Goal: Transaction & Acquisition: Purchase product/service

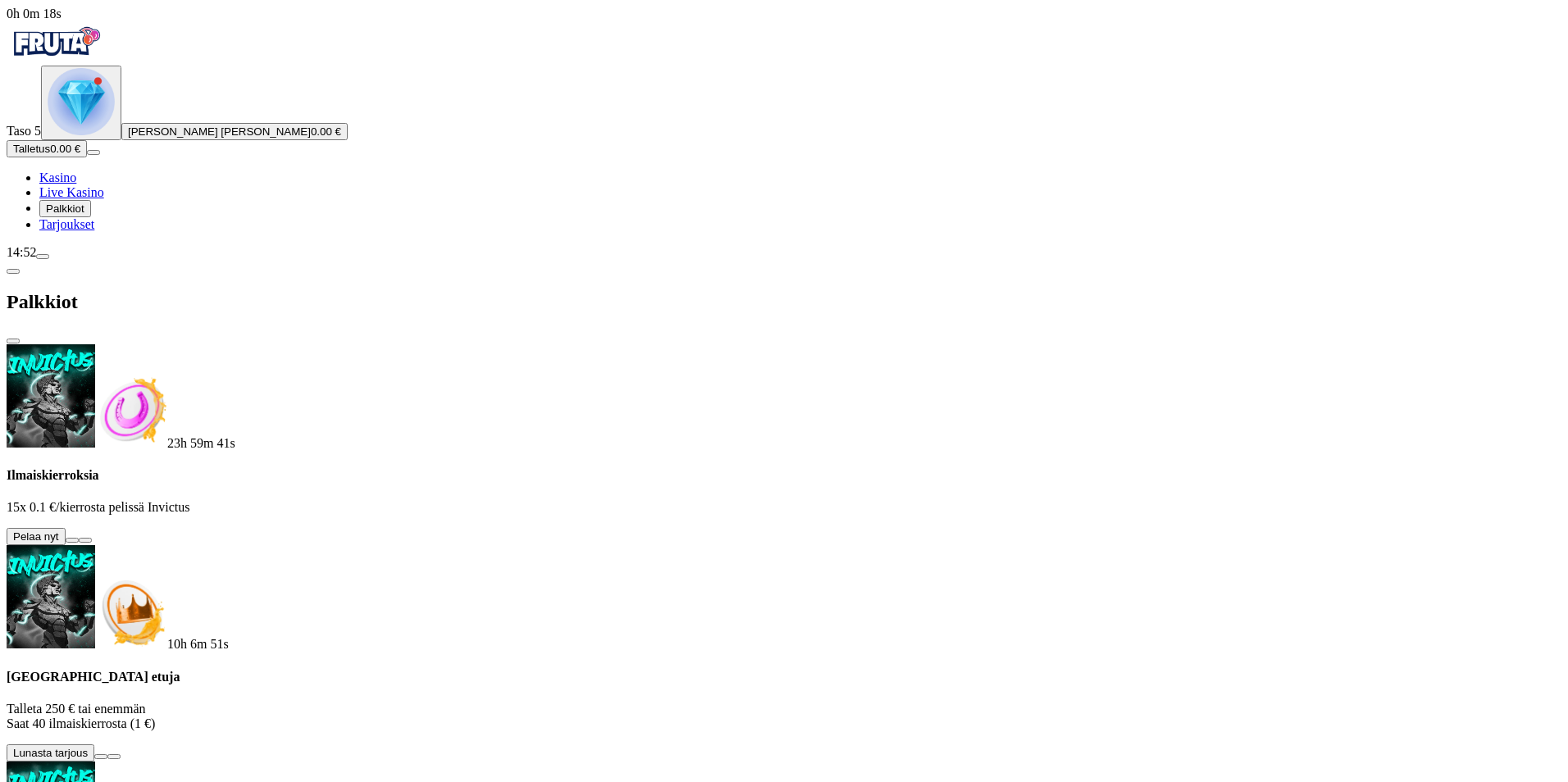
click at [79, 538] on button at bounding box center [72, 540] width 13 height 5
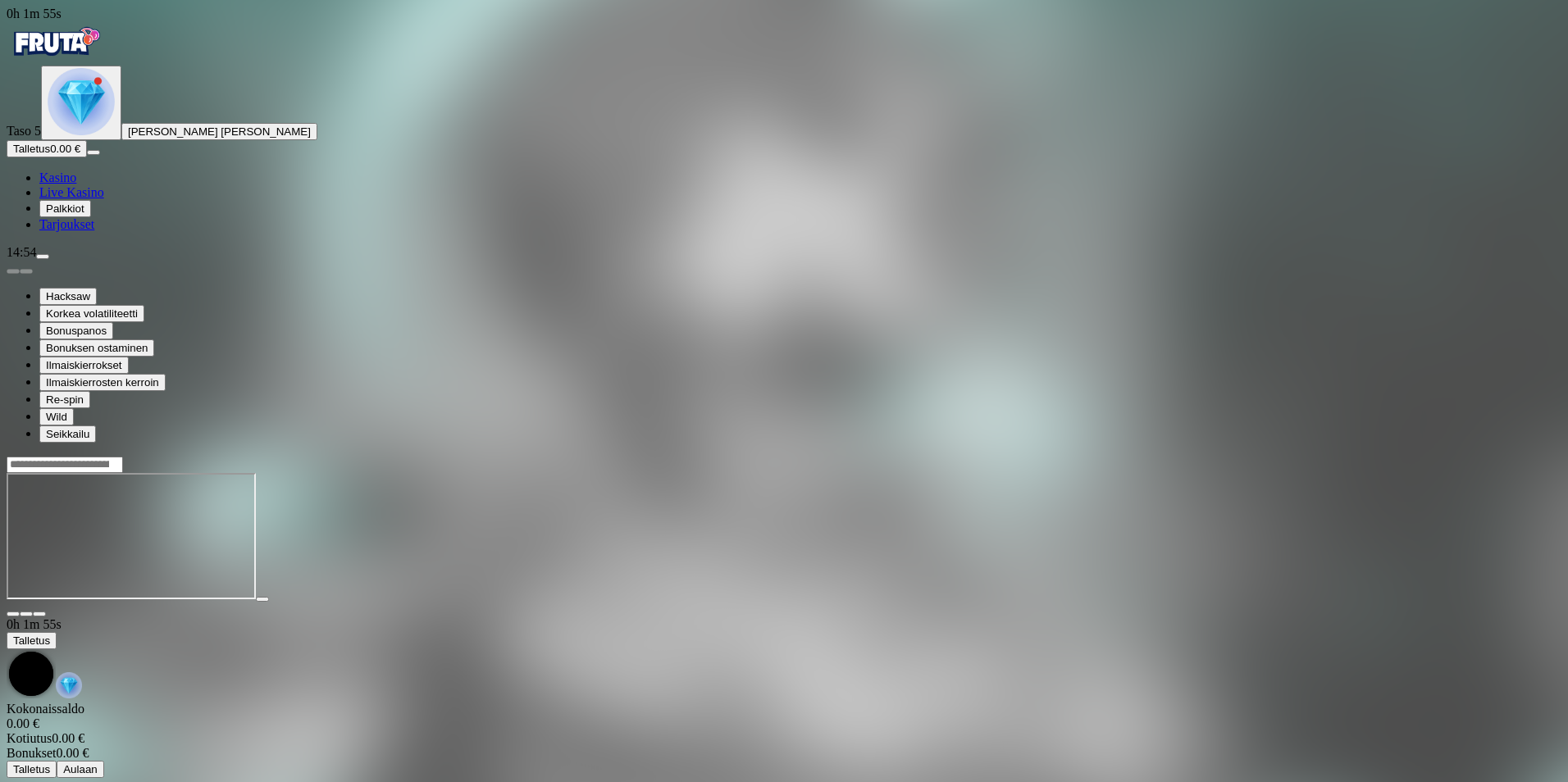
click at [85, 214] on span "Palkkiot" at bounding box center [65, 209] width 38 height 13
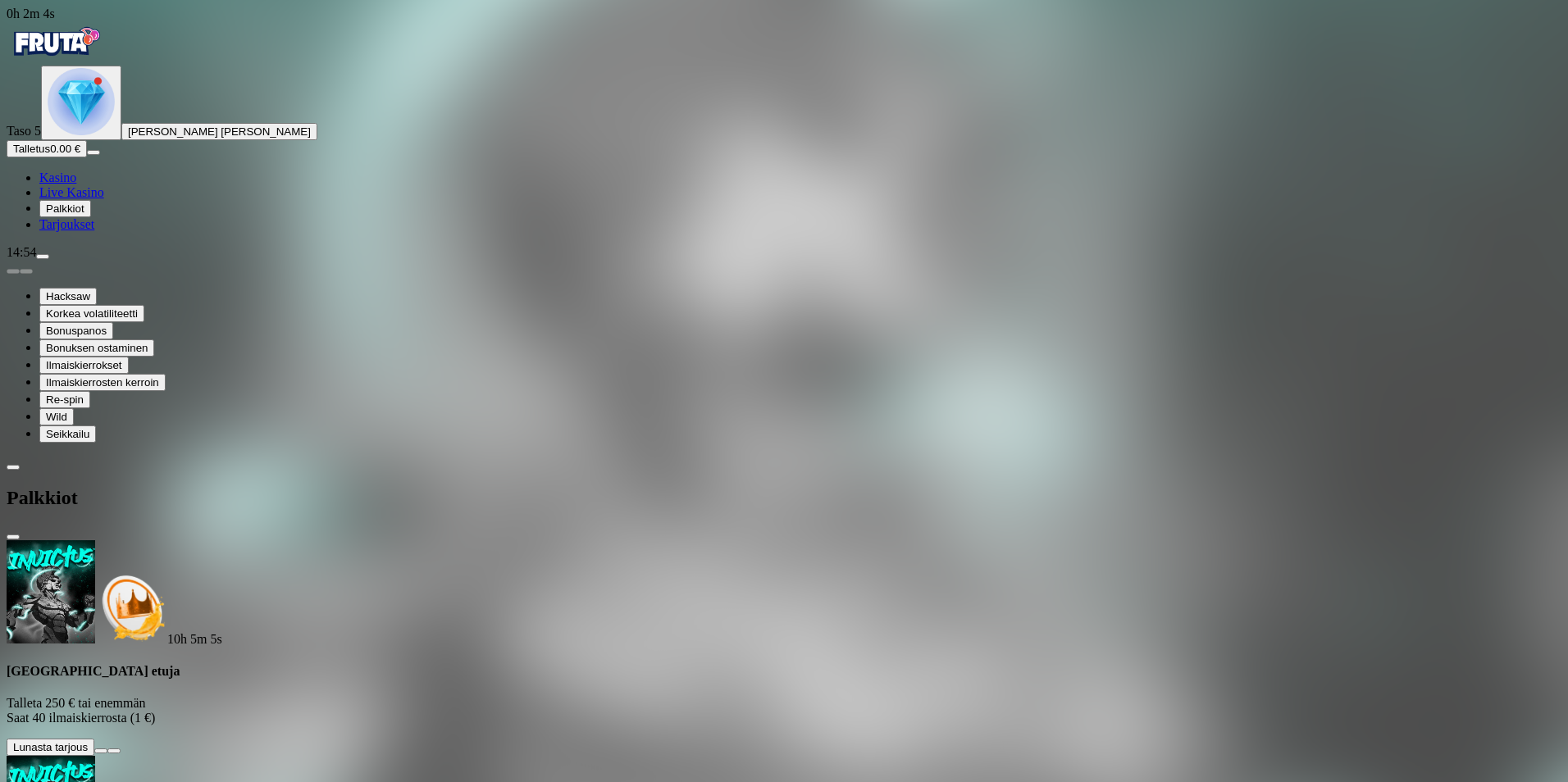
scroll to position [328, 0]
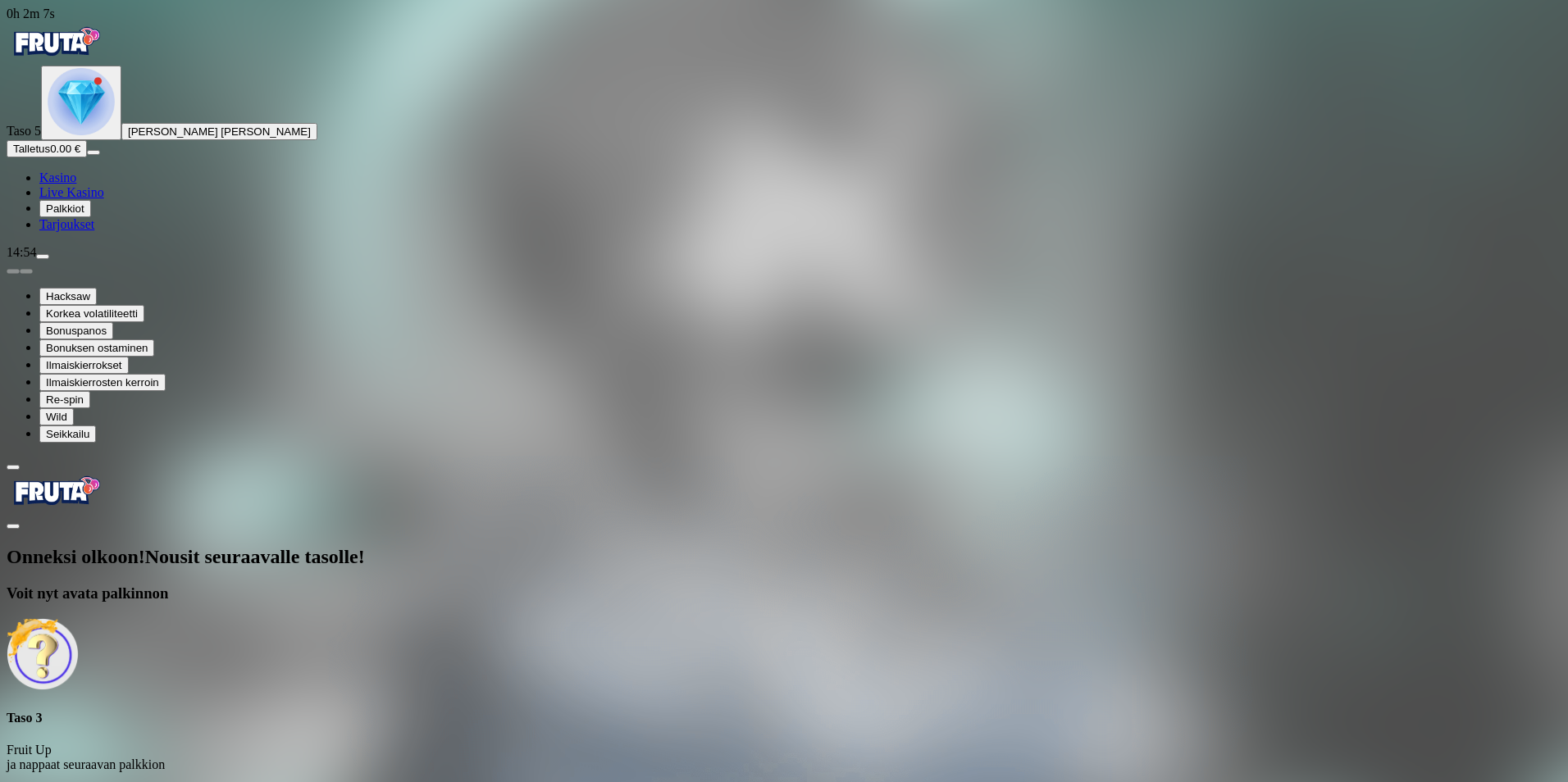
click at [79, 781] on span "Avaa palkinto" at bounding box center [45, 794] width 66 height 13
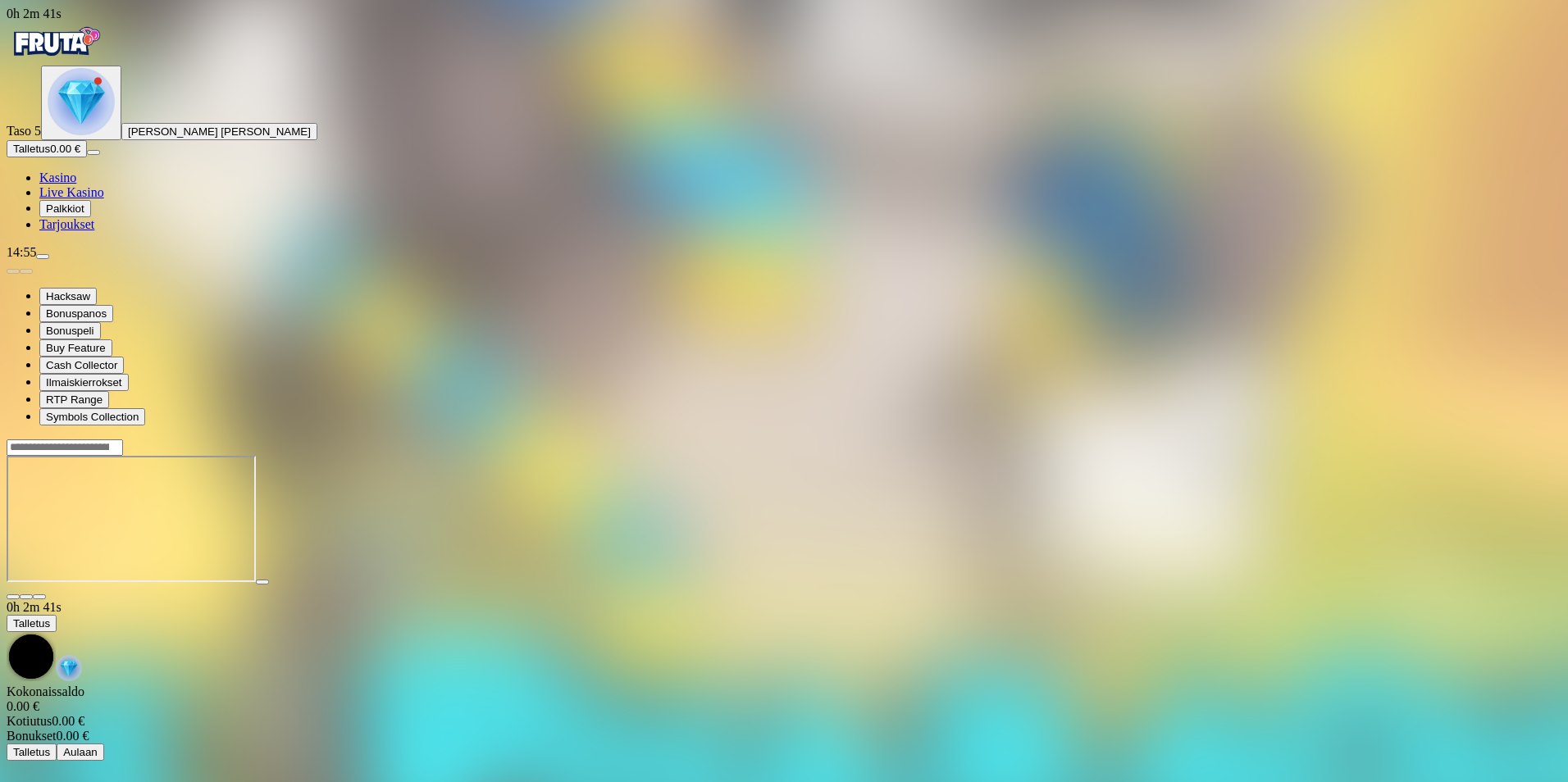
click at [85, 214] on span "Palkkiot" at bounding box center [65, 209] width 38 height 13
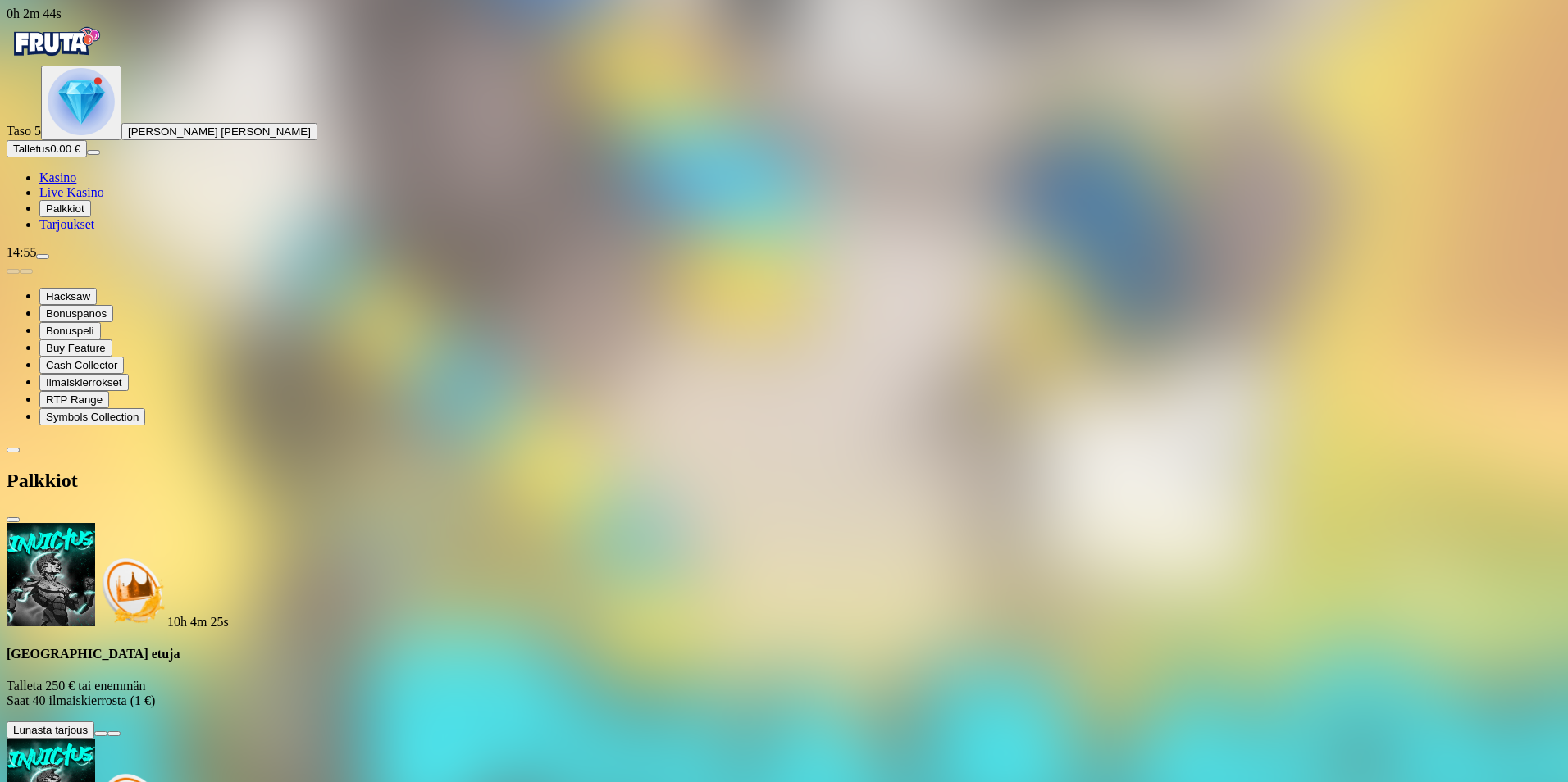
scroll to position [335, 0]
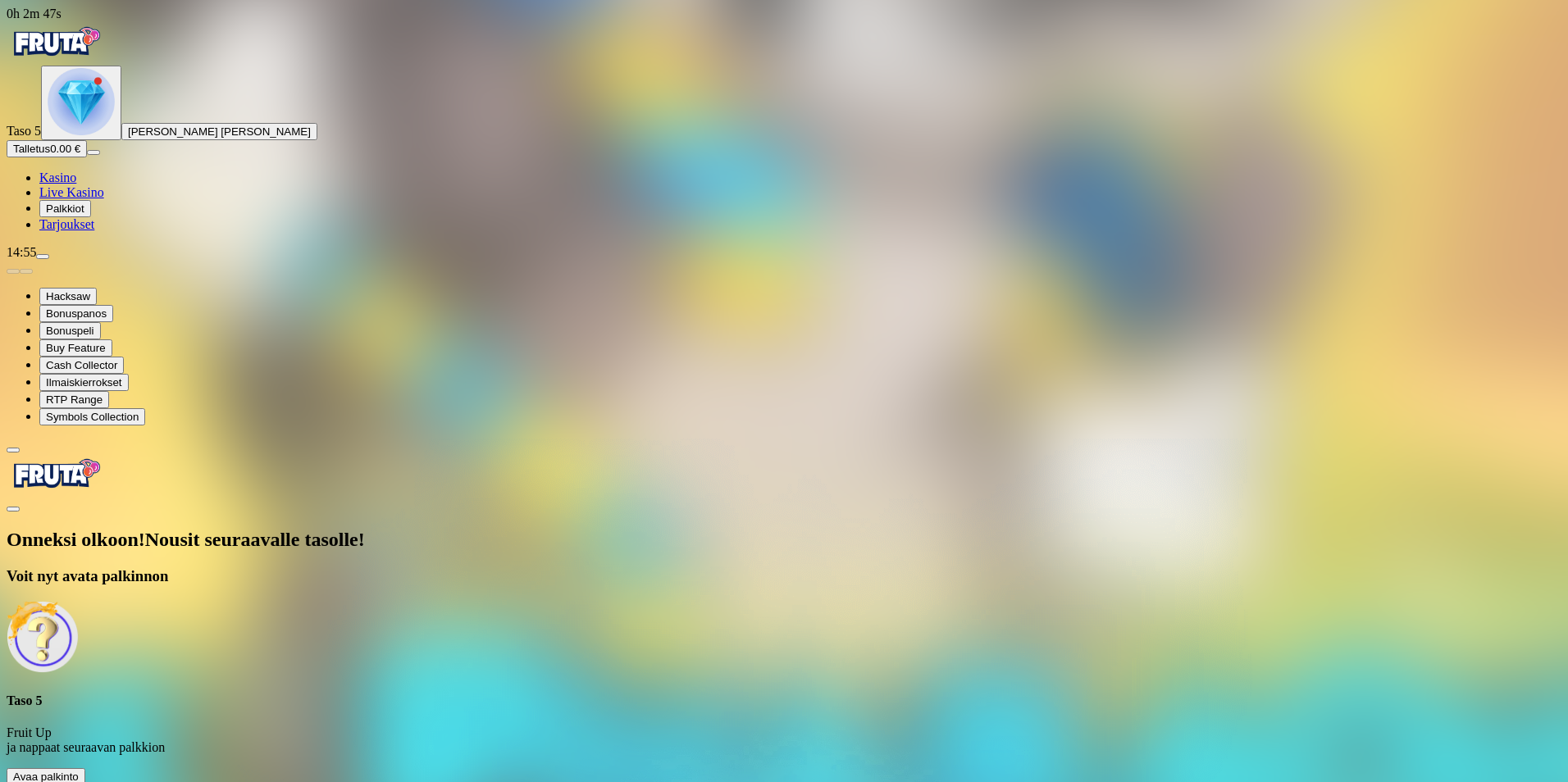
click at [79, 770] on span "Avaa palkinto" at bounding box center [45, 776] width 66 height 13
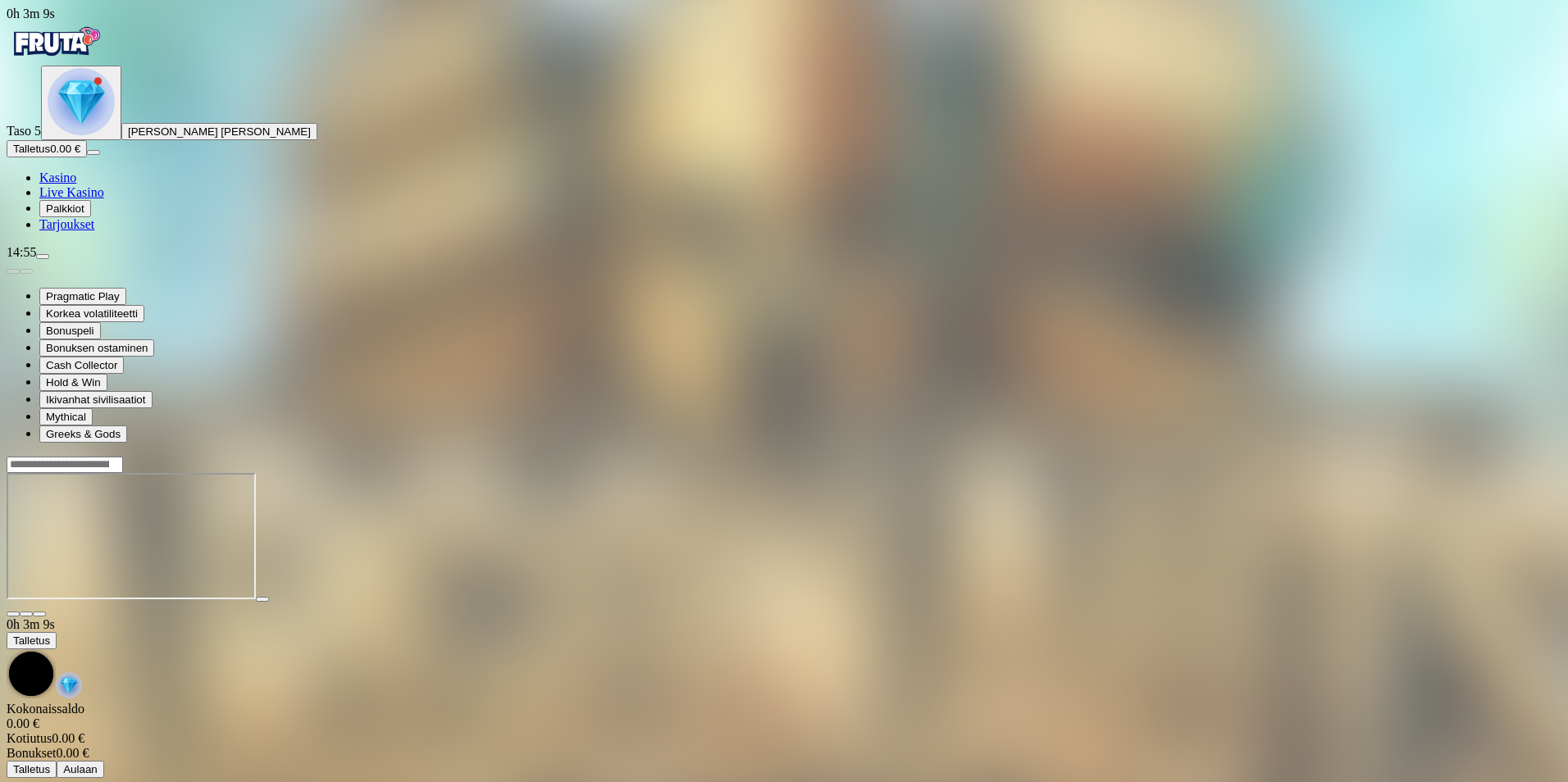
click at [81, 214] on span "Palkkiot" at bounding box center [65, 209] width 38 height 13
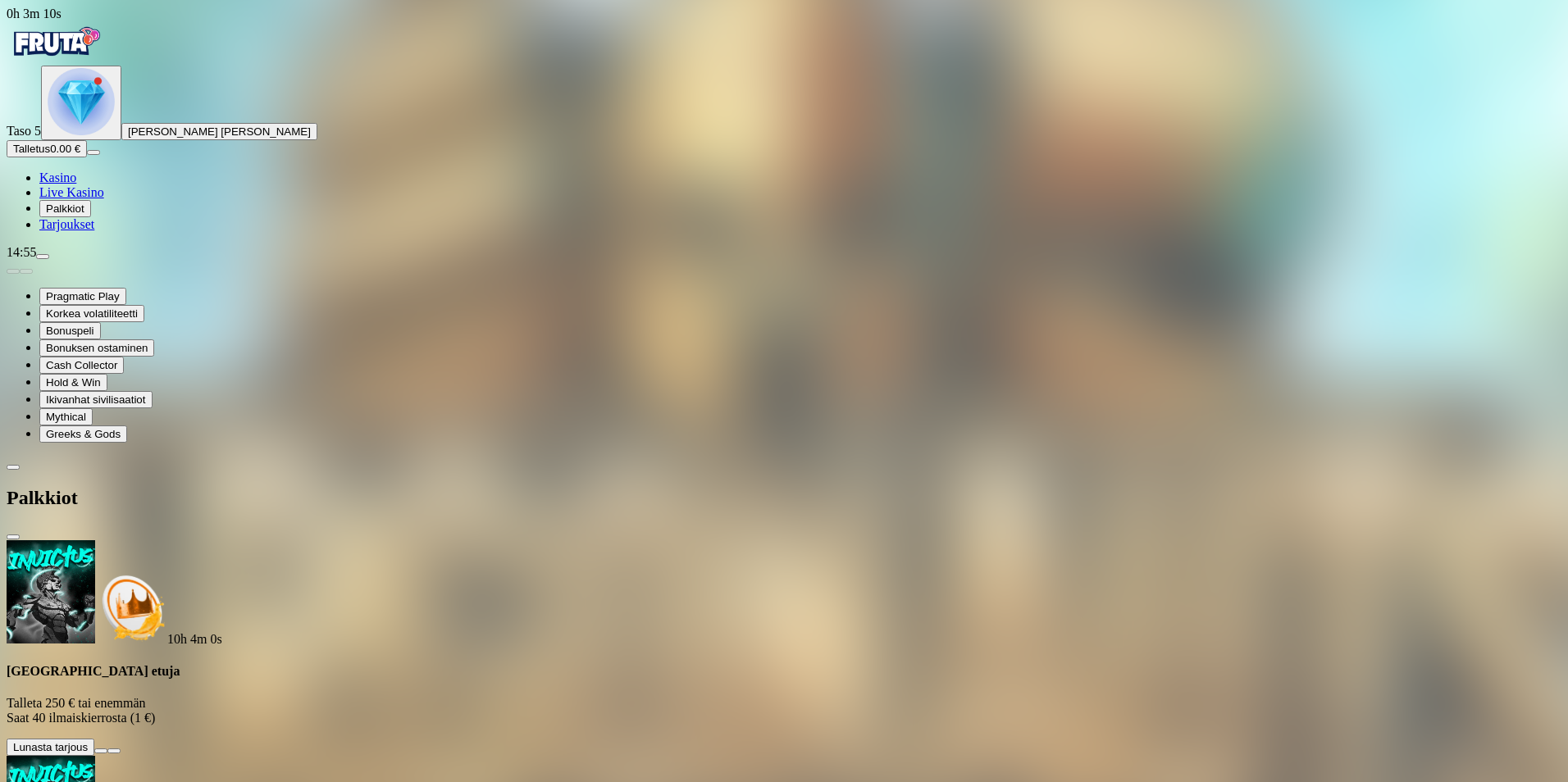
click at [85, 214] on span "Palkkiot" at bounding box center [65, 209] width 38 height 13
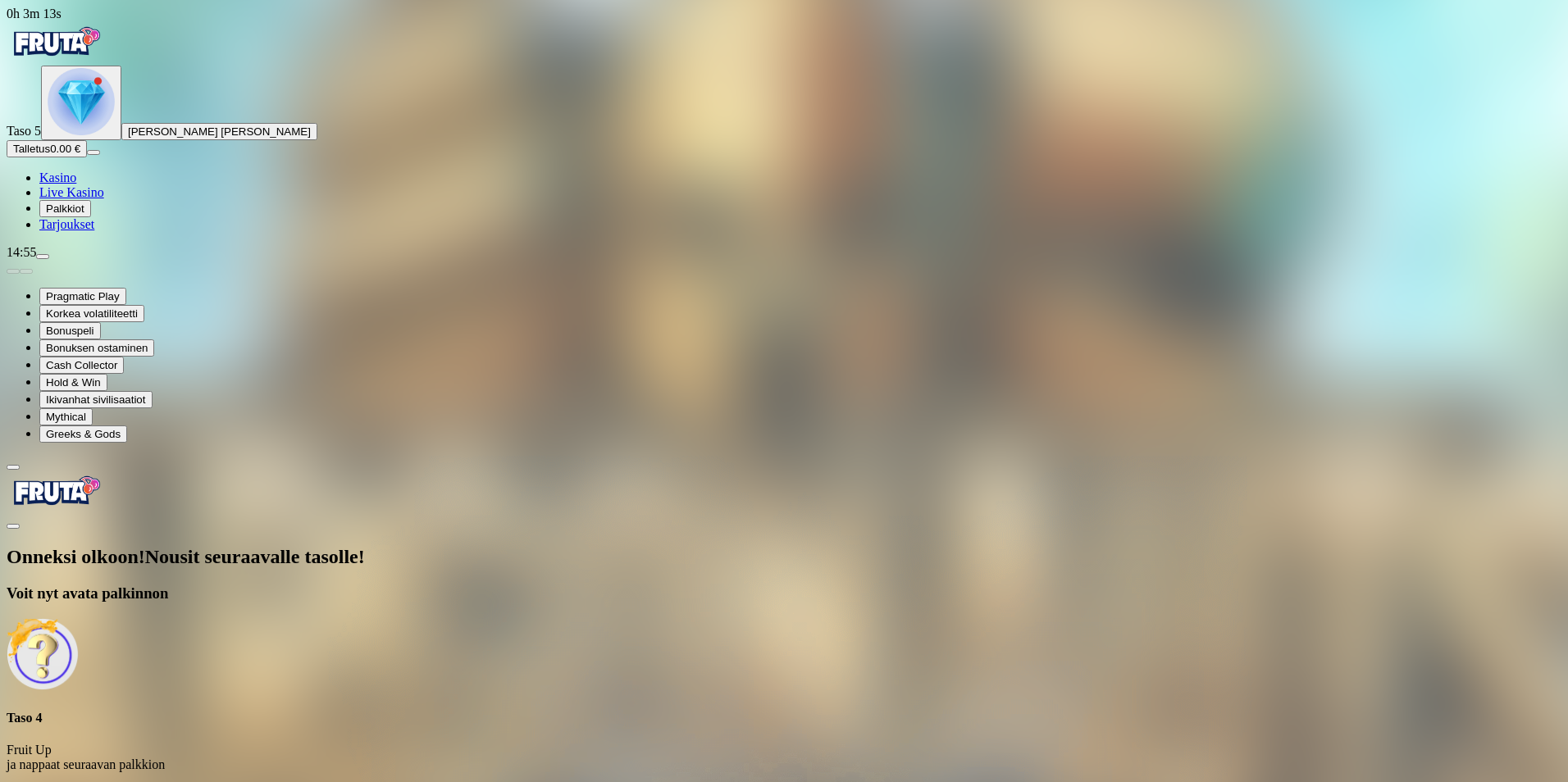
click at [79, 781] on span "Avaa palkinto" at bounding box center [45, 794] width 66 height 13
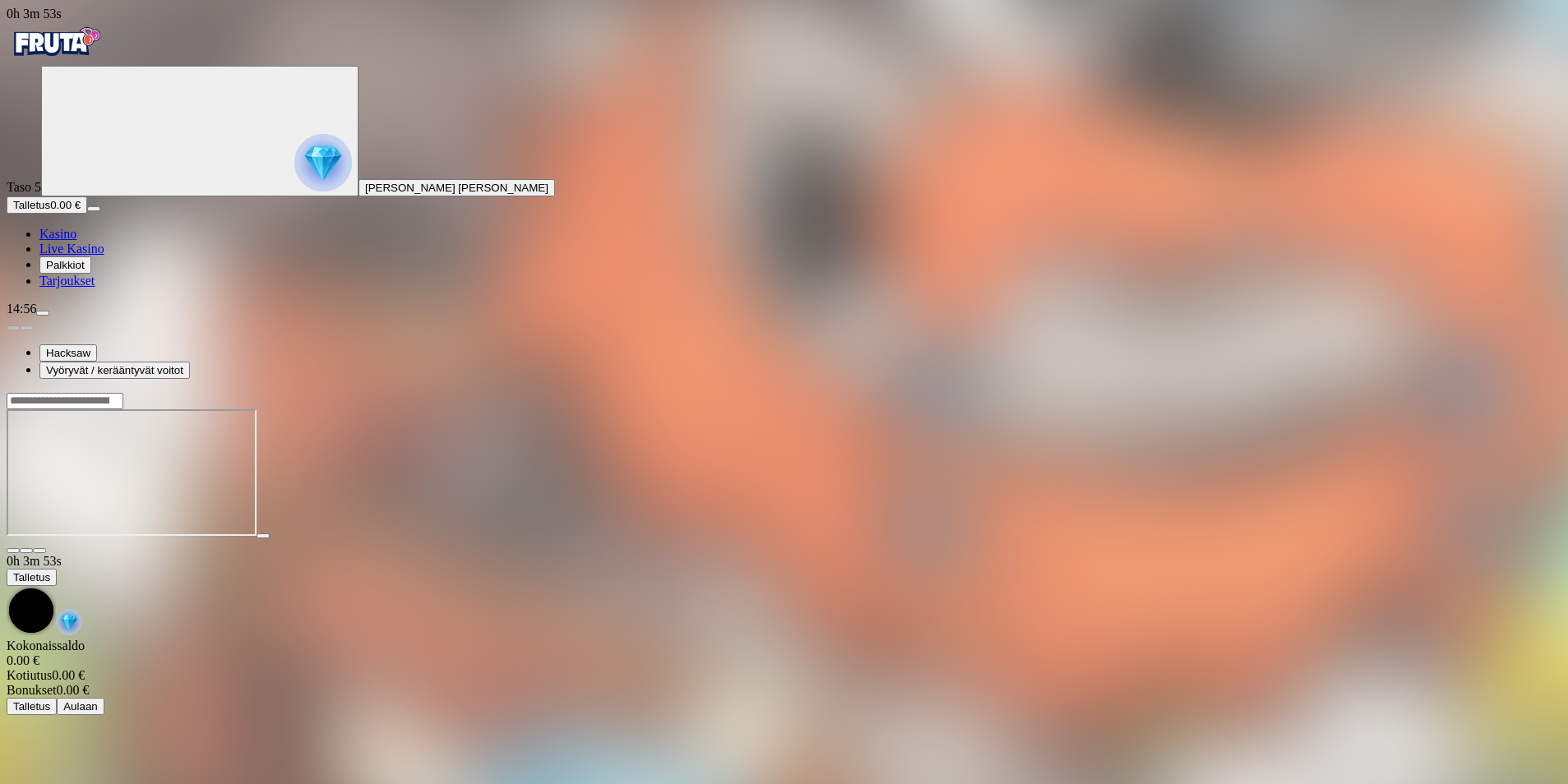
click at [89, 274] on button "Palkkiot" at bounding box center [65, 265] width 52 height 18
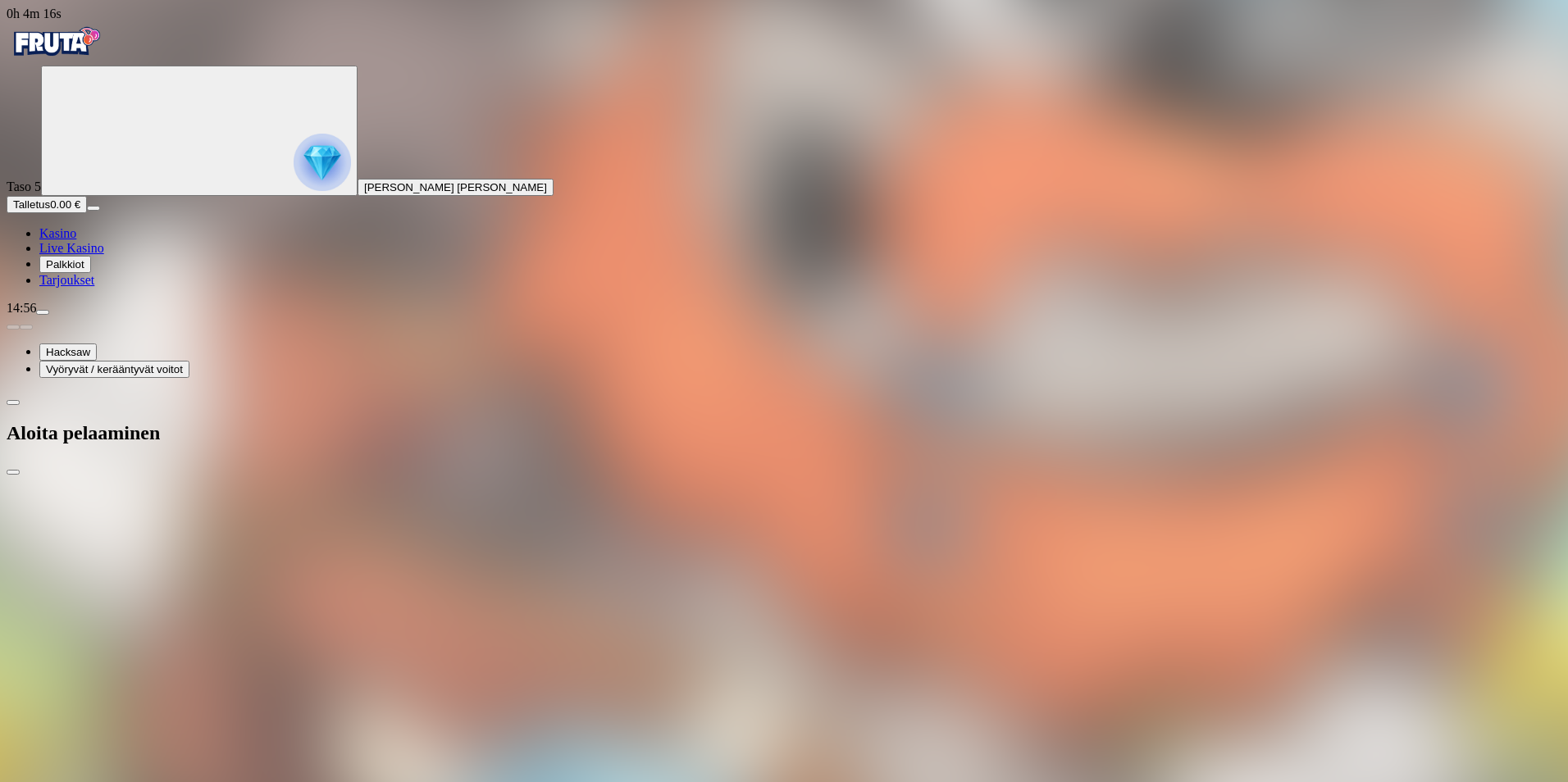
drag, startPoint x: 212, startPoint y: 351, endPoint x: 142, endPoint y: 360, distance: 70.6
type input "**"
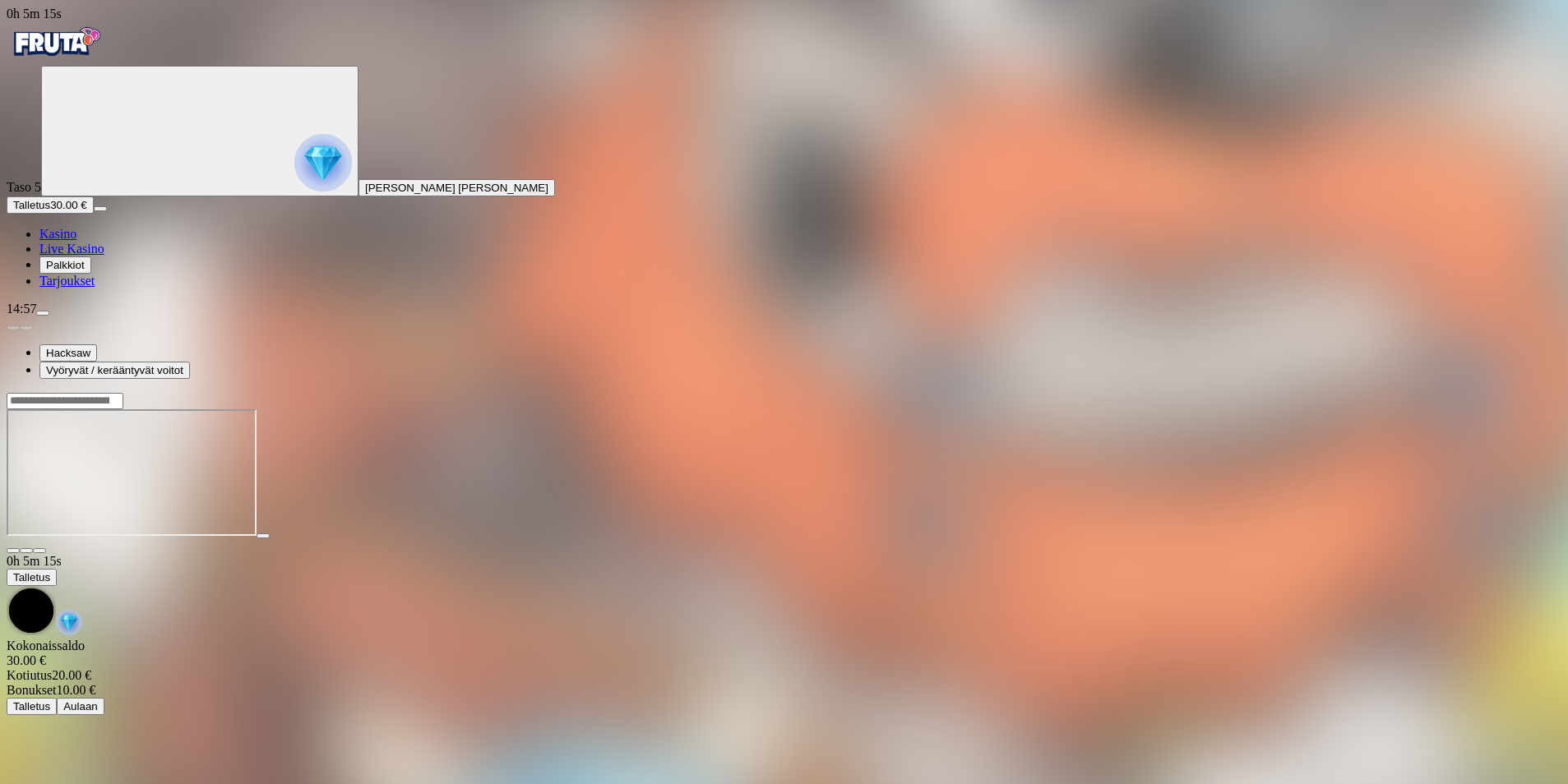
click at [77, 241] on span "Kasino" at bounding box center [58, 234] width 37 height 14
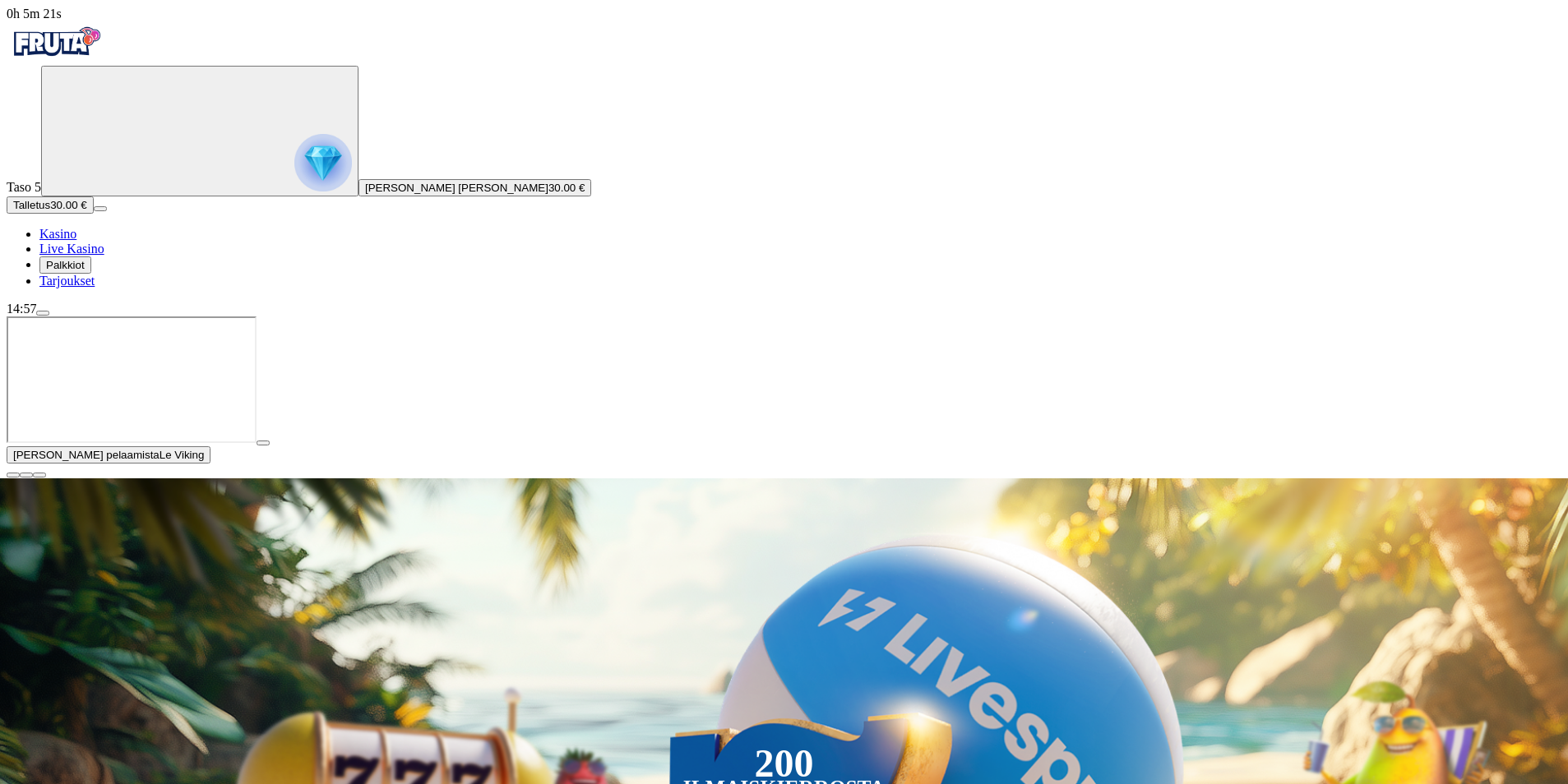
click at [263, 443] on span "play icon" at bounding box center [263, 443] width 0 height 0
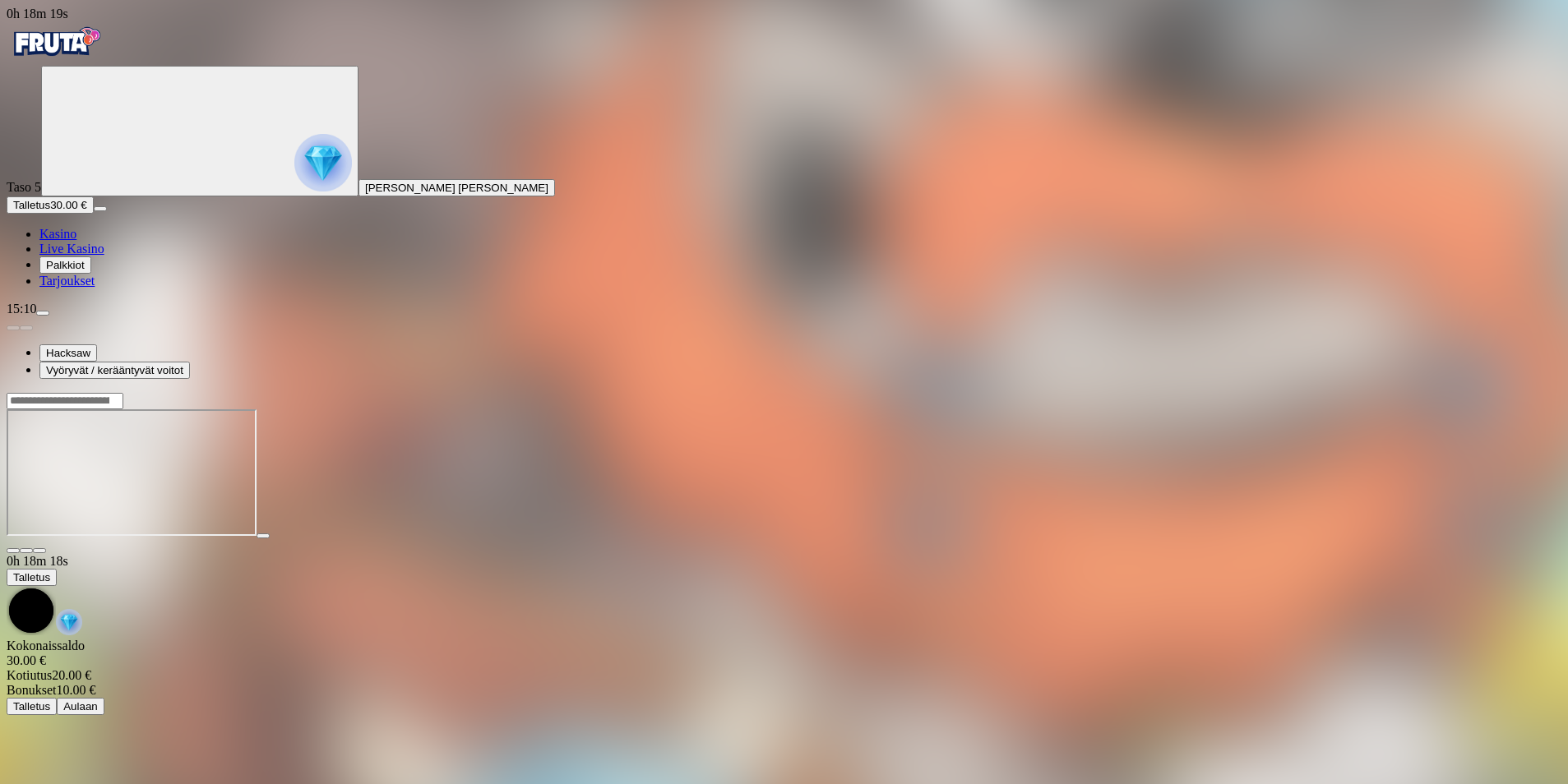
click at [77, 241] on span "Kasino" at bounding box center [58, 234] width 37 height 14
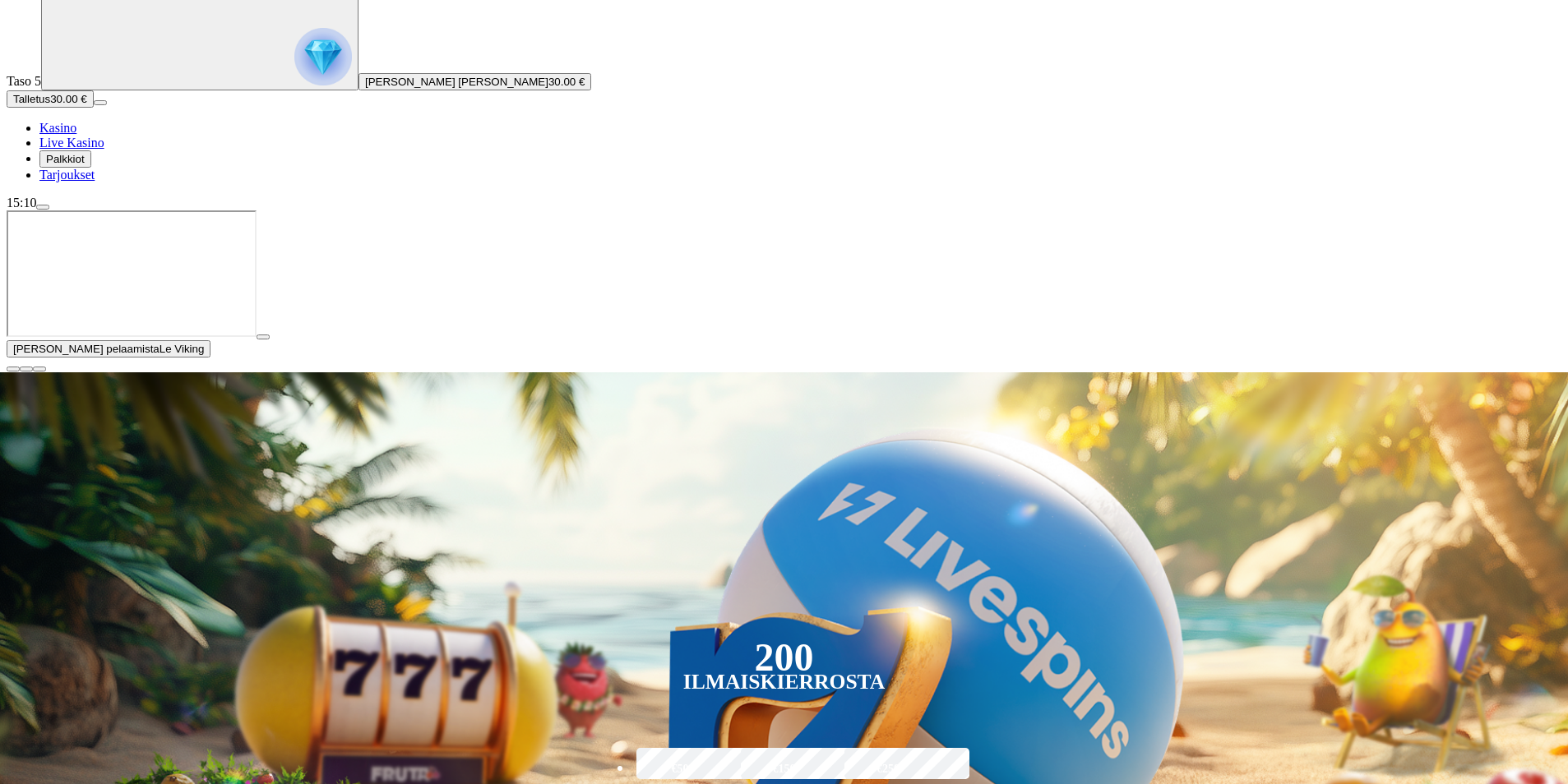
scroll to position [165, 0]
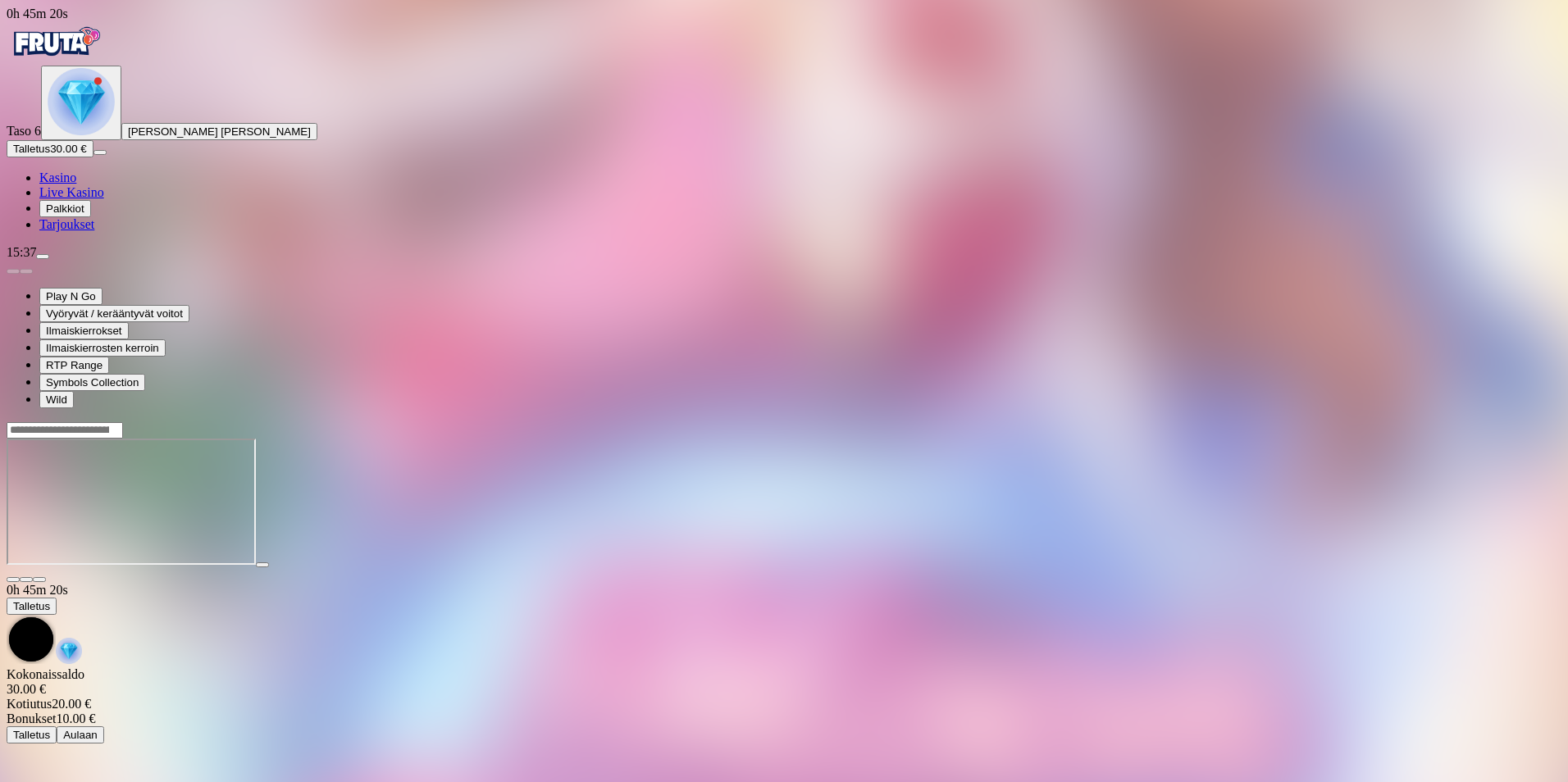
click at [85, 214] on span "Palkkiot" at bounding box center [65, 209] width 38 height 13
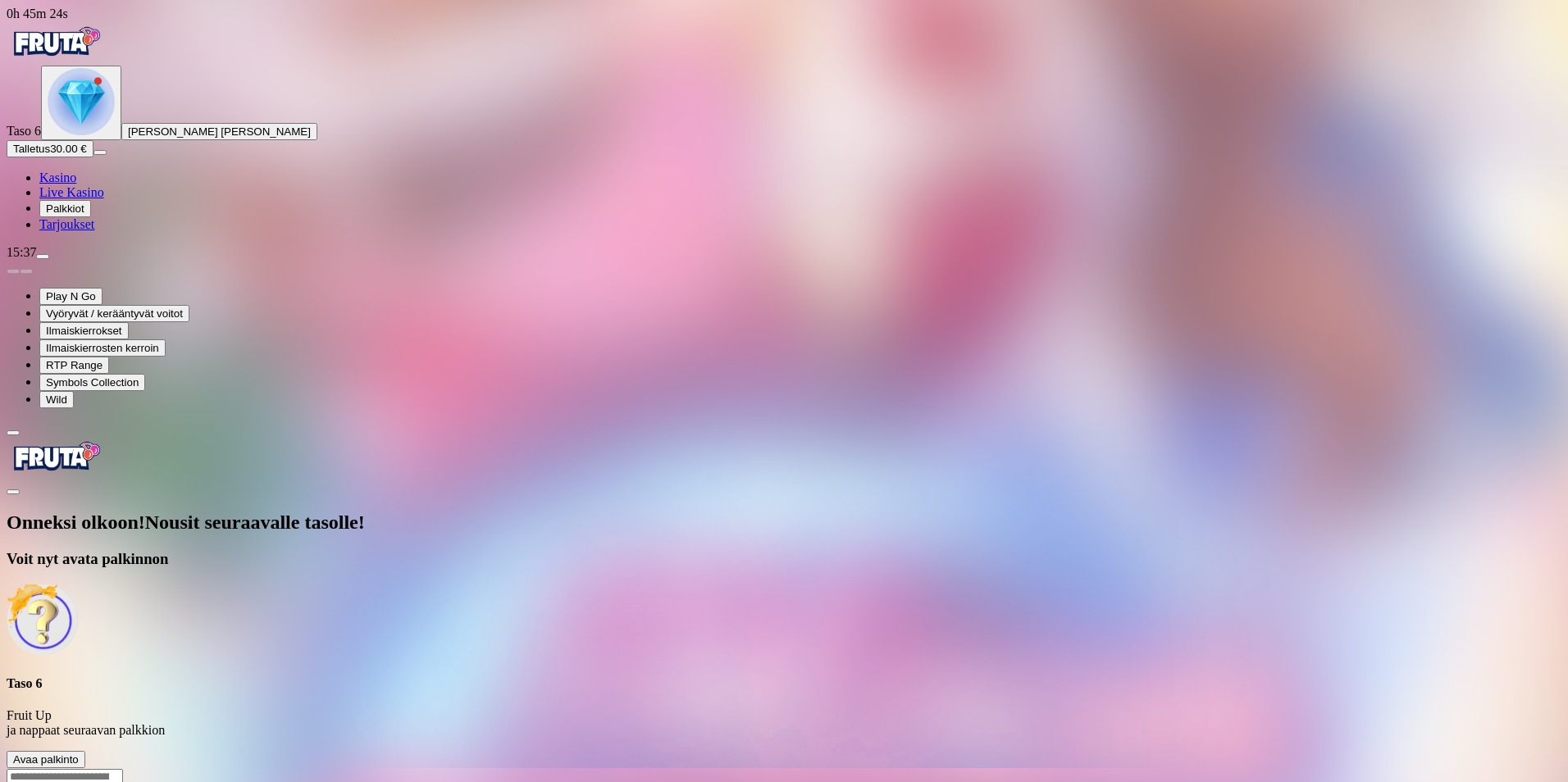
click at [79, 753] on span "Avaa palkinto" at bounding box center [45, 759] width 66 height 13
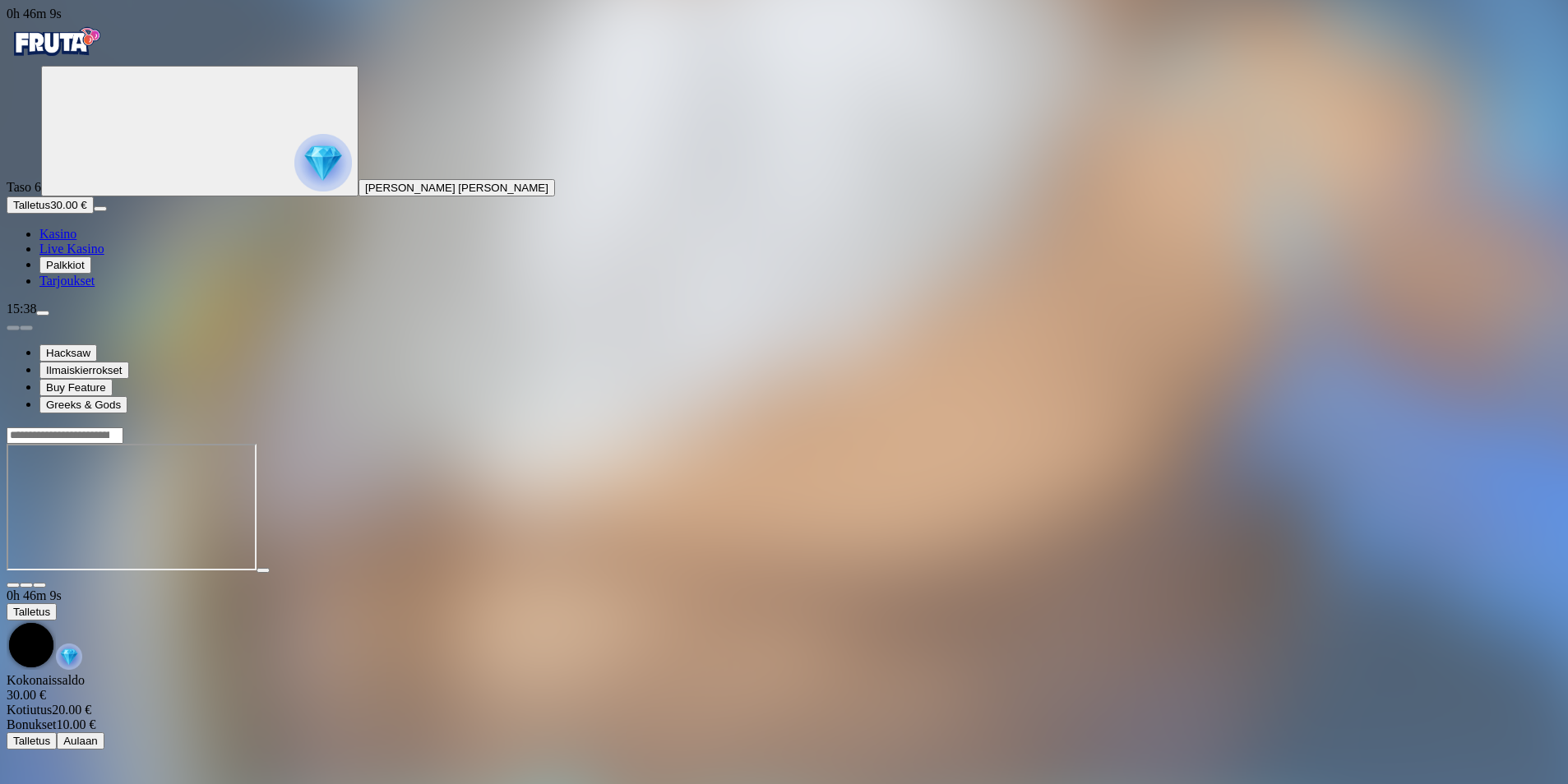
drag, startPoint x: 91, startPoint y: 451, endPoint x: 112, endPoint y: 436, distance: 25.8
click at [85, 271] on span "Palkkiot" at bounding box center [65, 265] width 38 height 13
